Goal: Task Accomplishment & Management: Manage account settings

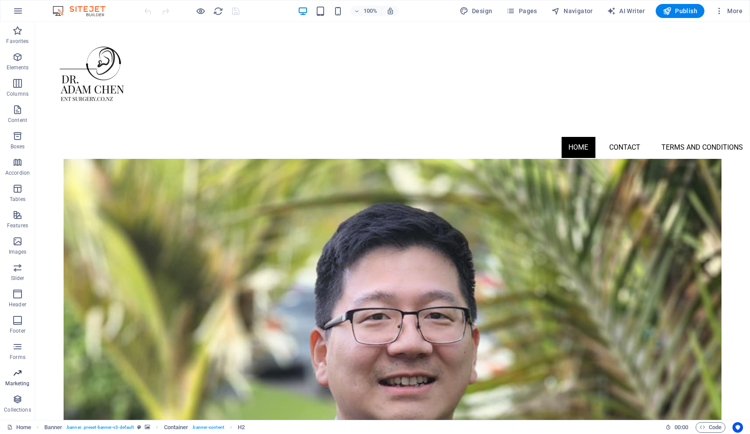
click at [18, 376] on icon "button" at bounding box center [17, 372] width 11 height 11
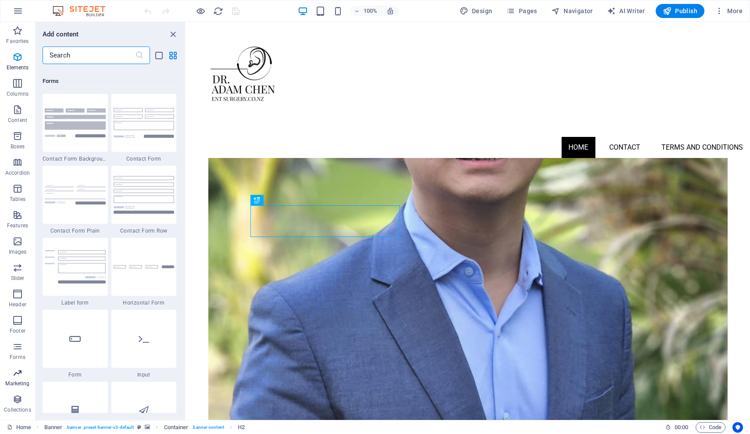
scroll to position [7143, 0]
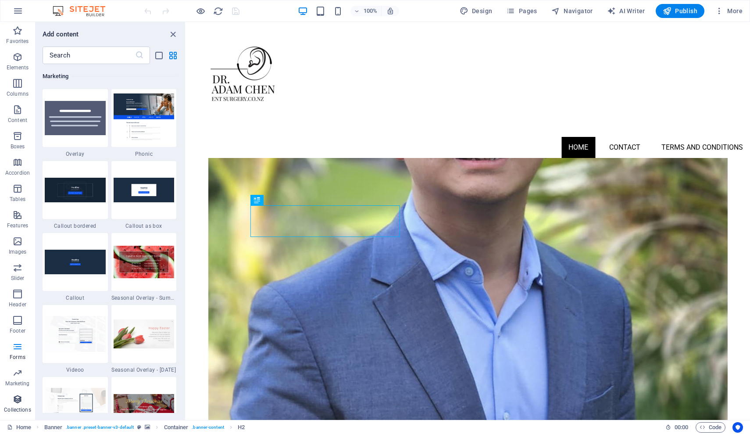
click at [17, 401] on icon "button" at bounding box center [17, 399] width 11 height 11
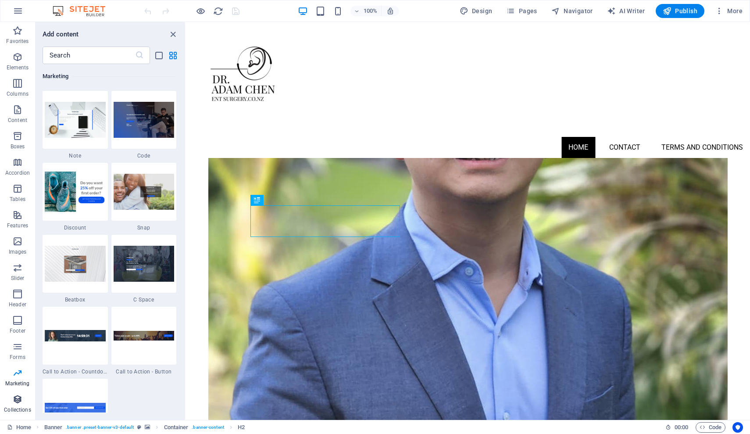
scroll to position [8266, 0]
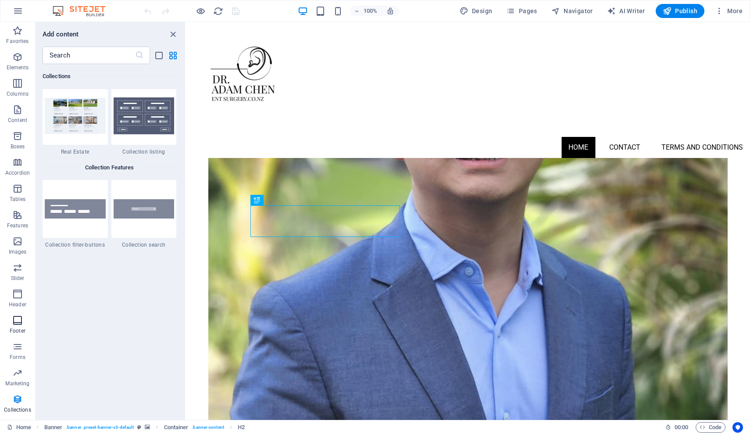
click at [15, 330] on p "Footer" at bounding box center [18, 330] width 16 height 7
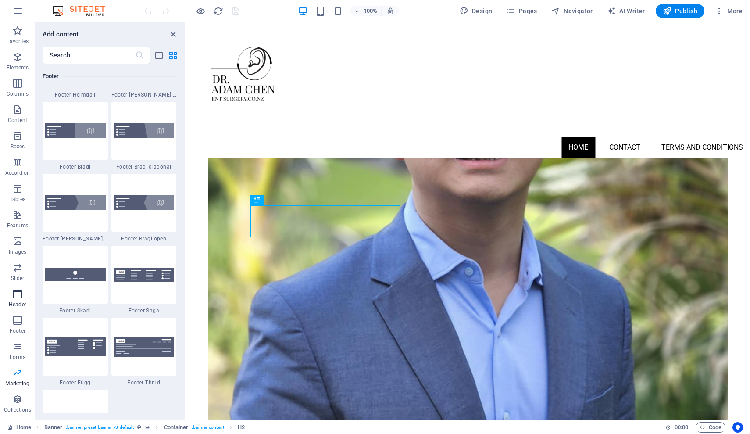
scroll to position [6008, 0]
click at [20, 299] on span "Header" at bounding box center [17, 299] width 35 height 21
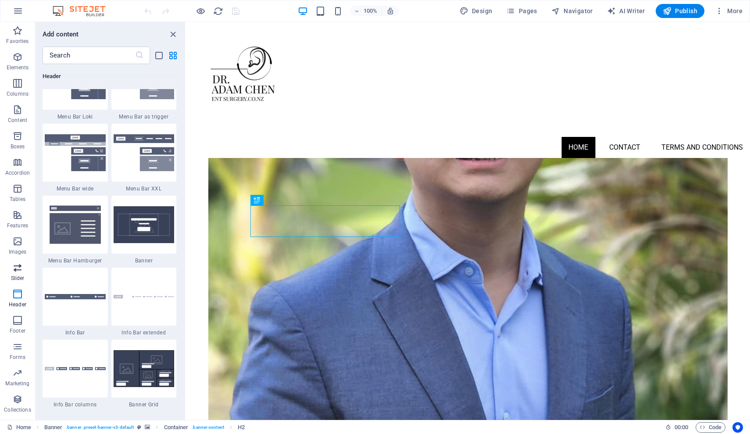
scroll to position [5462, 0]
click at [18, 275] on p "Slider" at bounding box center [18, 278] width 14 height 7
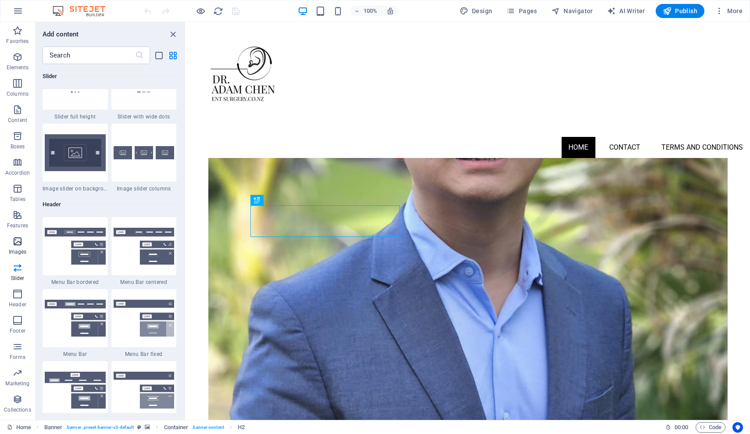
click at [18, 246] on span "Images" at bounding box center [17, 246] width 35 height 21
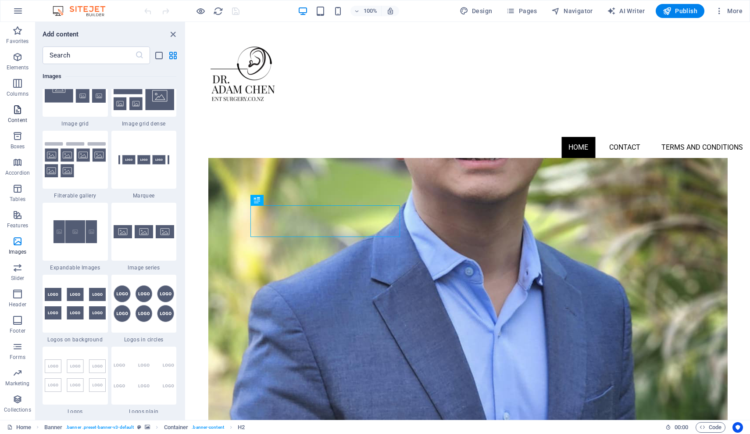
scroll to position [4620, 0]
click at [18, 9] on icon "button" at bounding box center [18, 11] width 11 height 11
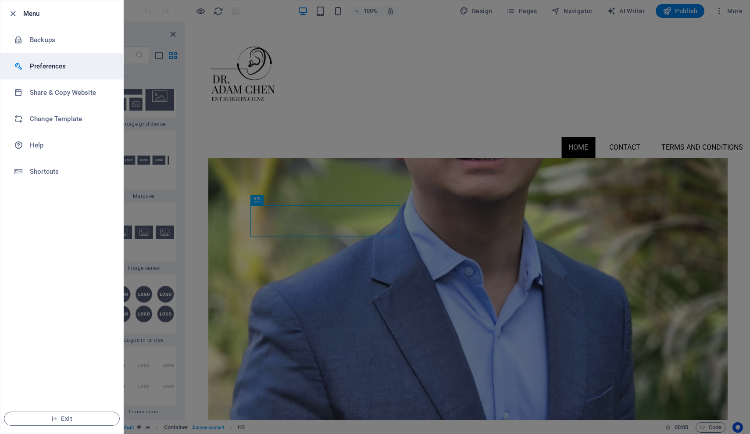
click at [57, 64] on h6 "Preferences" at bounding box center [70, 66] width 81 height 11
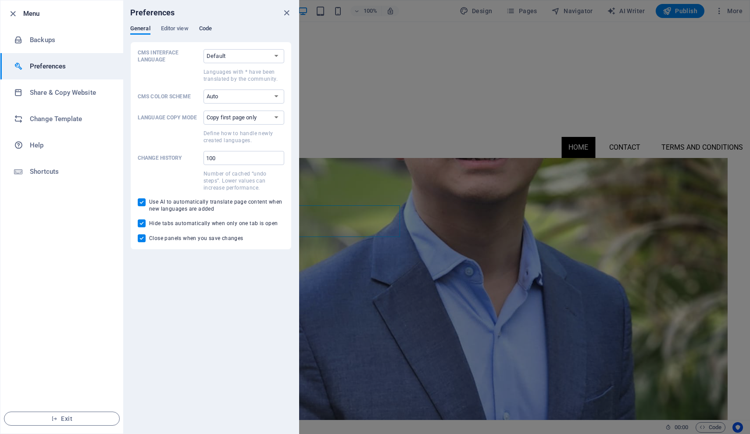
click at [206, 32] on span "Code" at bounding box center [205, 29] width 13 height 12
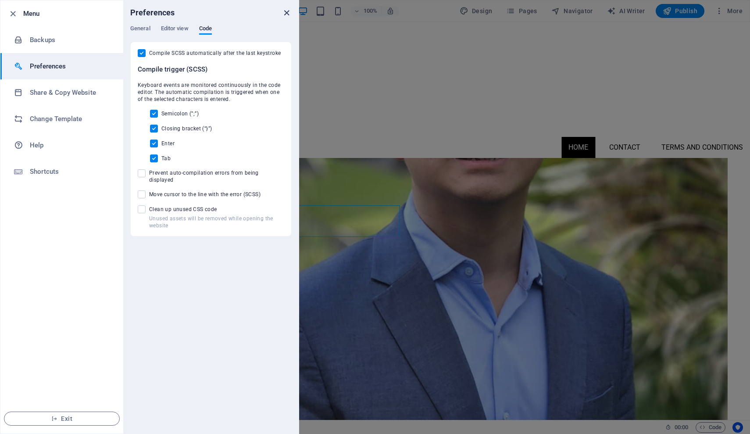
click at [286, 11] on icon "close" at bounding box center [287, 13] width 10 height 10
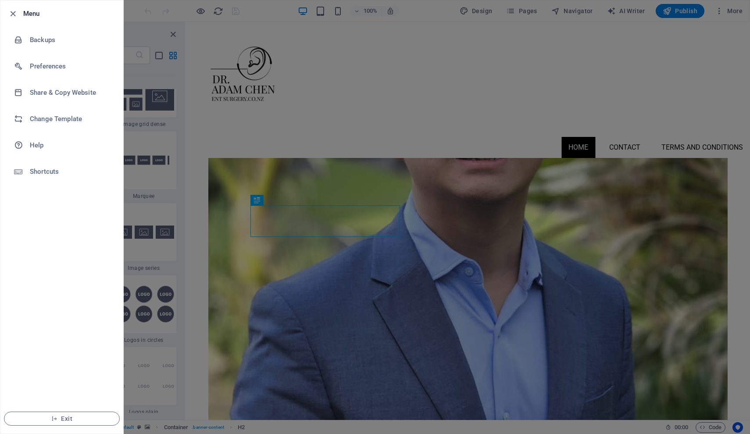
click at [25, 16] on h6 "Menu" at bounding box center [69, 13] width 93 height 11
click at [11, 14] on icon "button" at bounding box center [13, 14] width 10 height 10
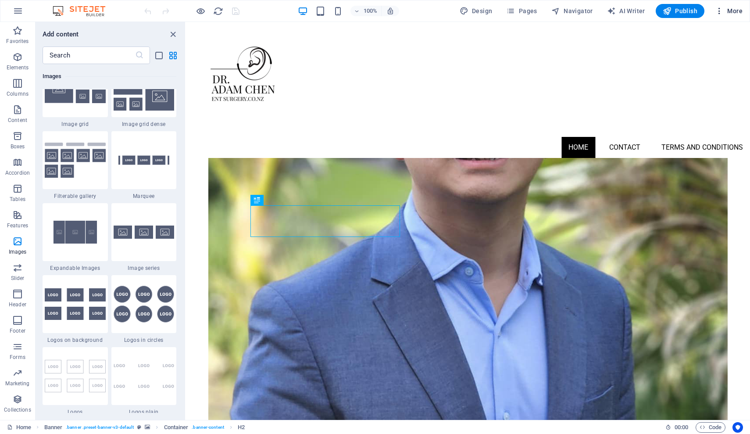
click at [730, 11] on span "More" at bounding box center [729, 11] width 28 height 9
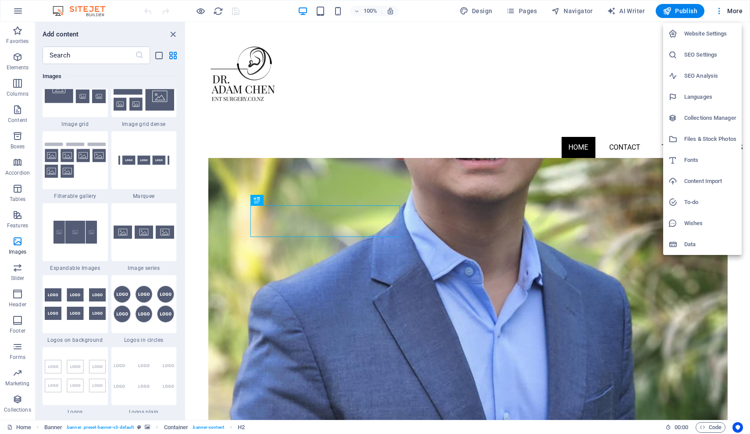
click at [706, 78] on h6 "SEO Analysis" at bounding box center [710, 76] width 52 height 11
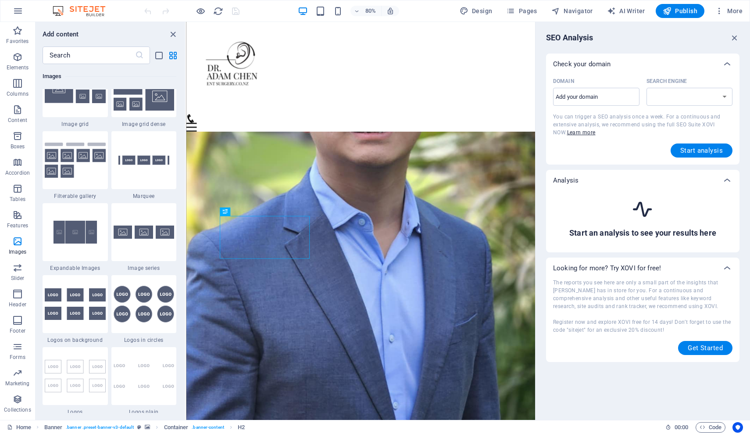
select select "[DOMAIN_NAME]"
click at [612, 96] on input "Domain ​" at bounding box center [596, 97] width 86 height 14
click at [732, 38] on icon "button" at bounding box center [735, 38] width 10 height 10
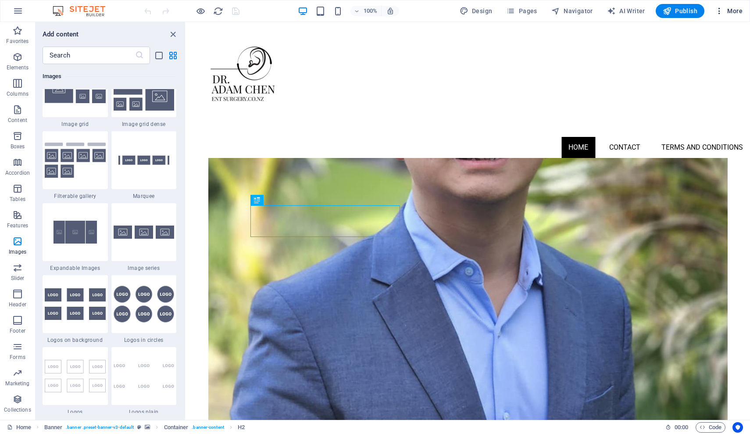
click at [733, 11] on span "More" at bounding box center [729, 11] width 28 height 9
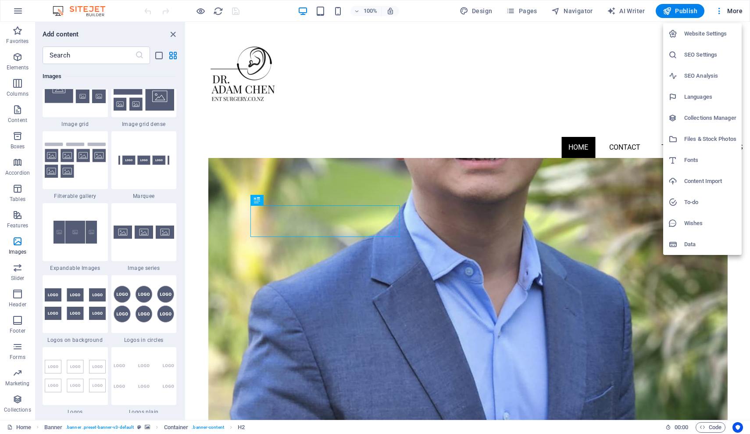
click at [713, 31] on h6 "Website Settings" at bounding box center [710, 34] width 52 height 11
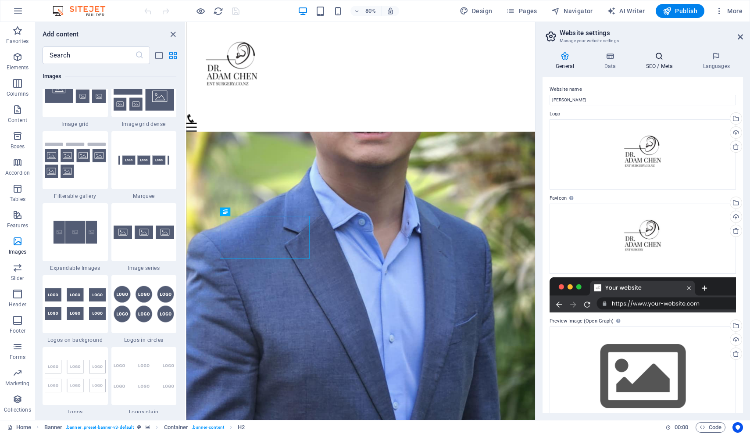
click at [659, 63] on h4 "SEO / Meta" at bounding box center [660, 61] width 57 height 18
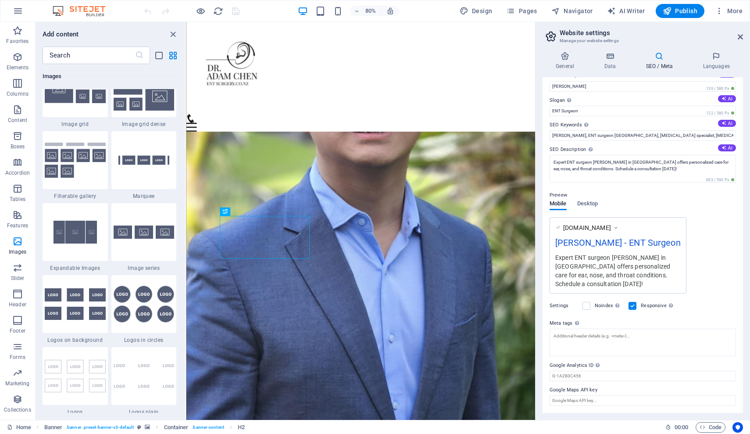
scroll to position [13, 0]
click at [585, 375] on input "Google Analytics ID Please only add the Google Analytics ID. We automatically i…" at bounding box center [642, 376] width 186 height 11
paste input "G-6NQWRGYLEH"
type input "G-6NQWRGYLEH"
click at [738, 36] on icon at bounding box center [740, 36] width 5 height 7
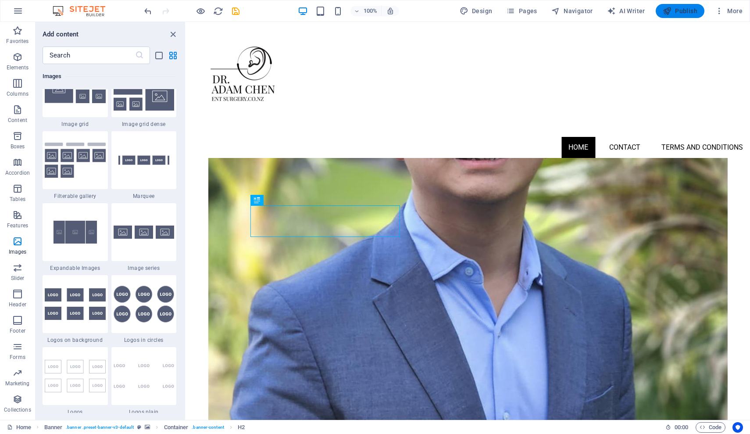
click at [695, 12] on span "Publish" at bounding box center [680, 11] width 35 height 9
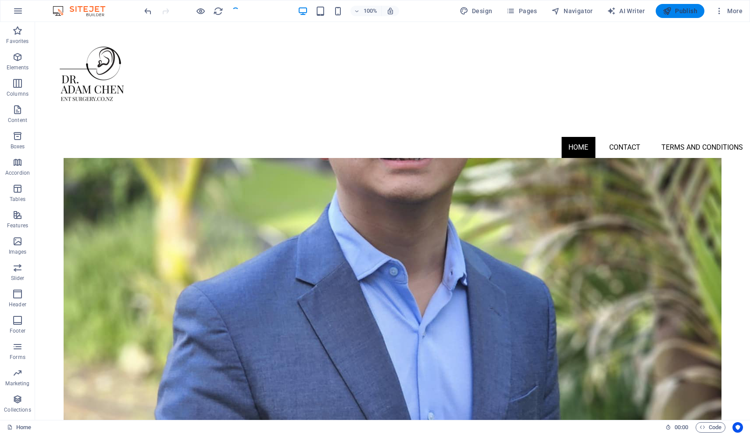
click at [685, 10] on span "Publish" at bounding box center [680, 11] width 35 height 9
